Goal: Information Seeking & Learning: Learn about a topic

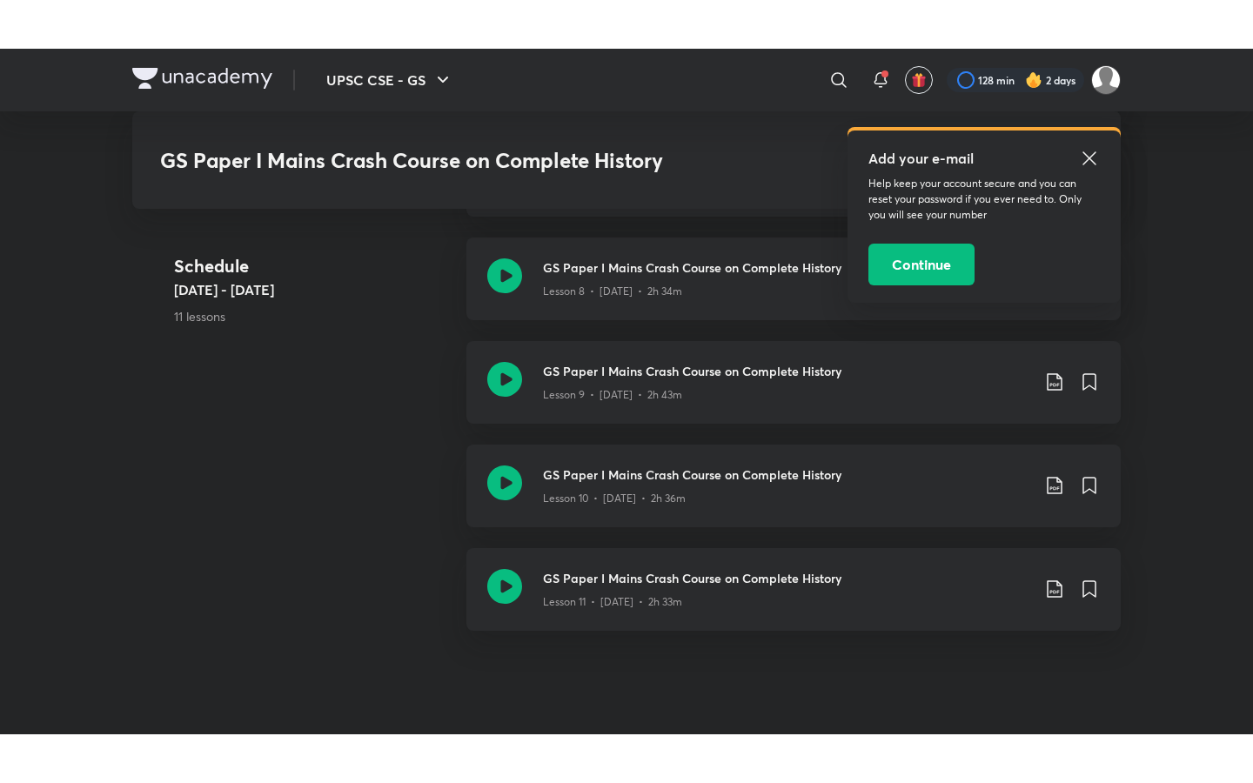
scroll to position [1734, 0]
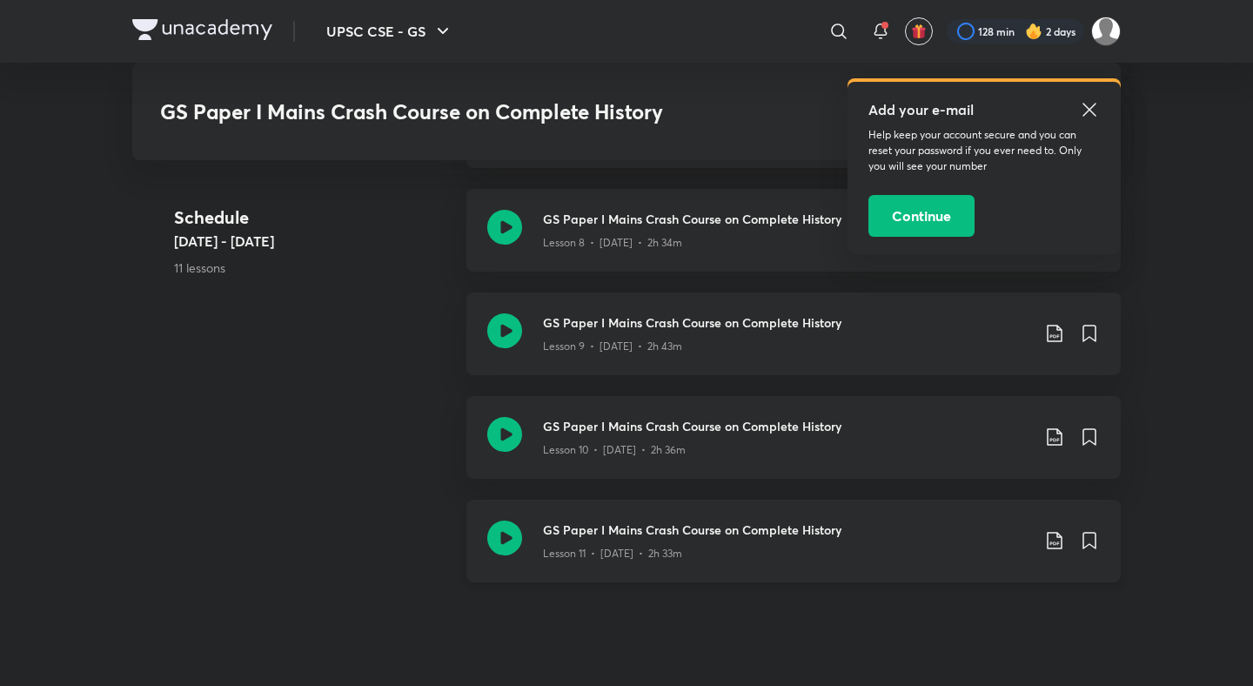
click at [486, 531] on div "GS Paper I Mains Crash Course on Complete History Lesson 11 • [DATE] • 2h 33m" at bounding box center [794, 541] width 655 height 83
click at [501, 330] on icon at bounding box center [504, 330] width 35 height 35
click at [508, 534] on icon at bounding box center [504, 538] width 35 height 35
